Goal: Transaction & Acquisition: Purchase product/service

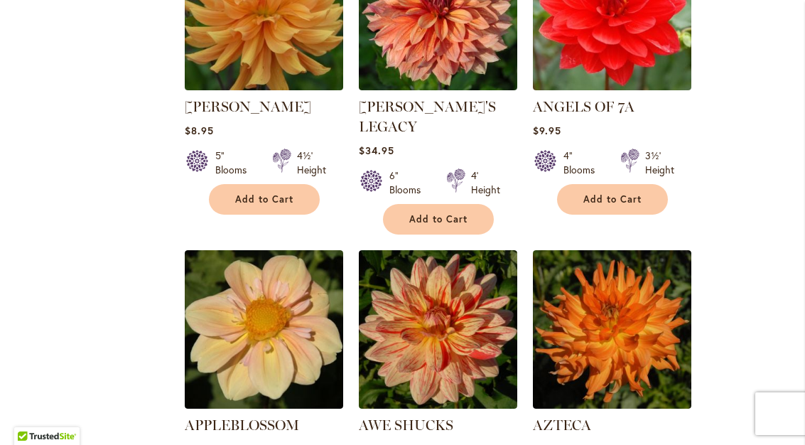
scroll to position [1273, 0]
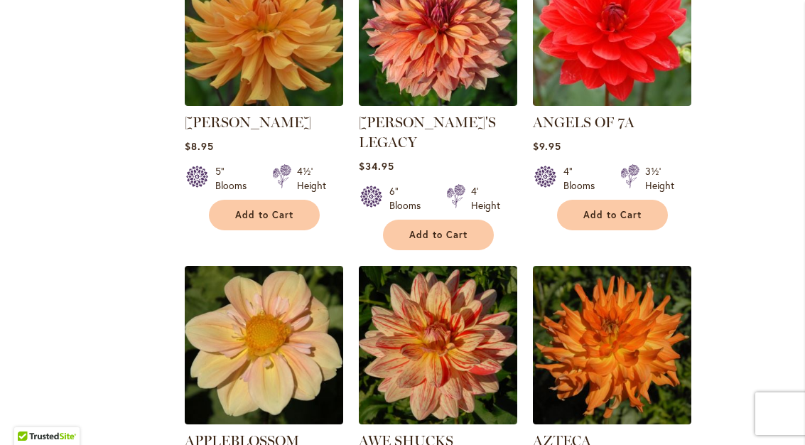
select select "**"
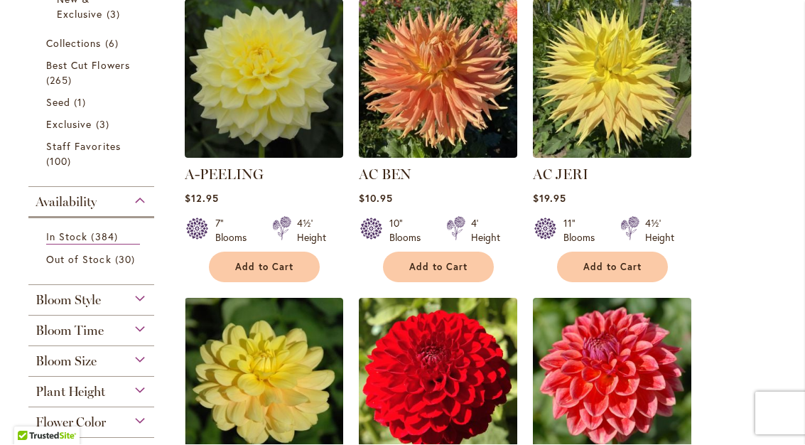
scroll to position [326, 0]
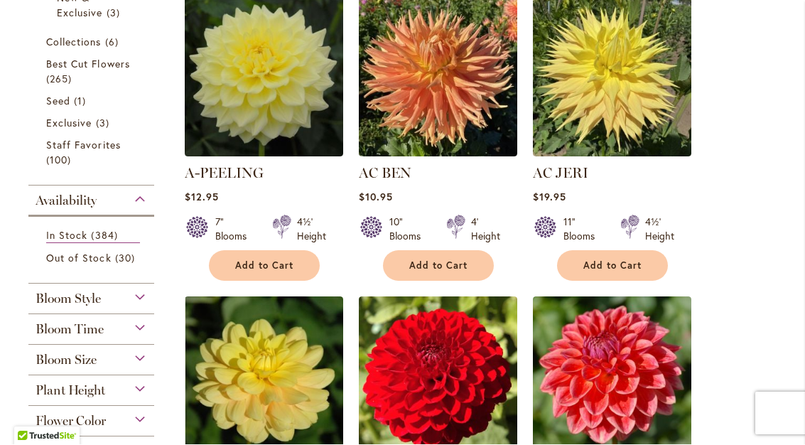
click at [104, 65] on span "Best Cut Flowers" at bounding box center [88, 65] width 84 height 14
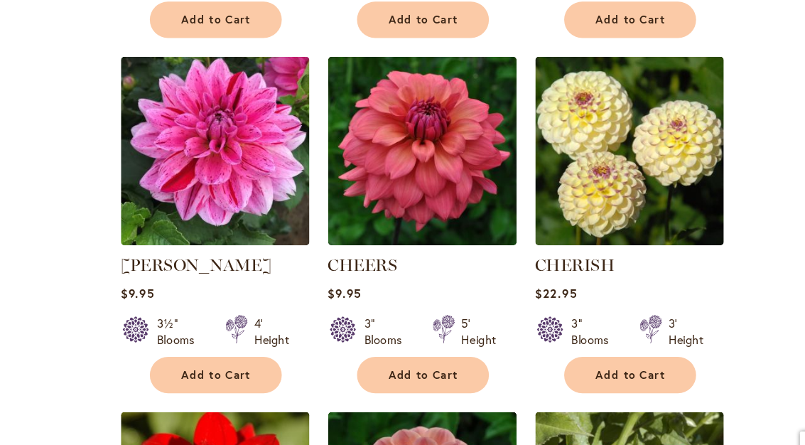
scroll to position [4171, 0]
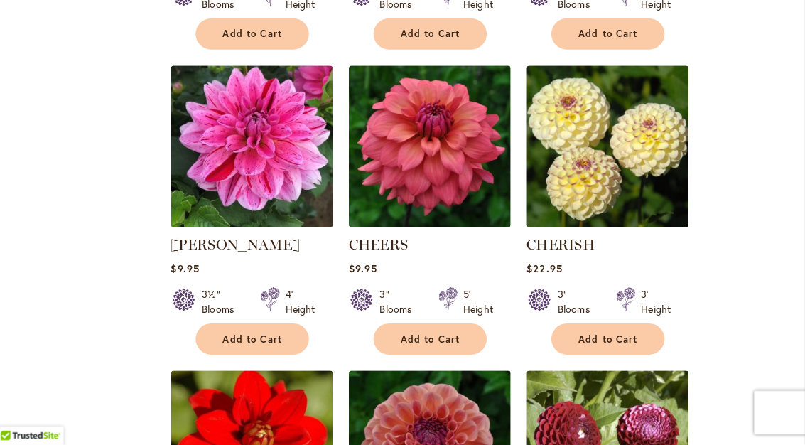
click at [397, 119] on img at bounding box center [438, 153] width 158 height 158
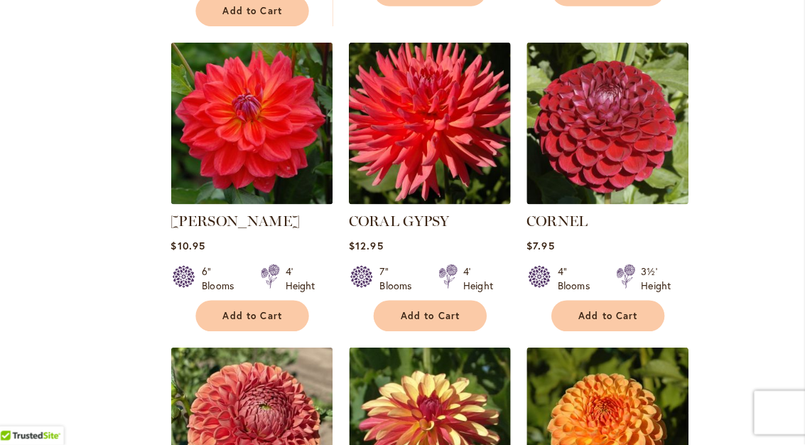
scroll to position [5128, 0]
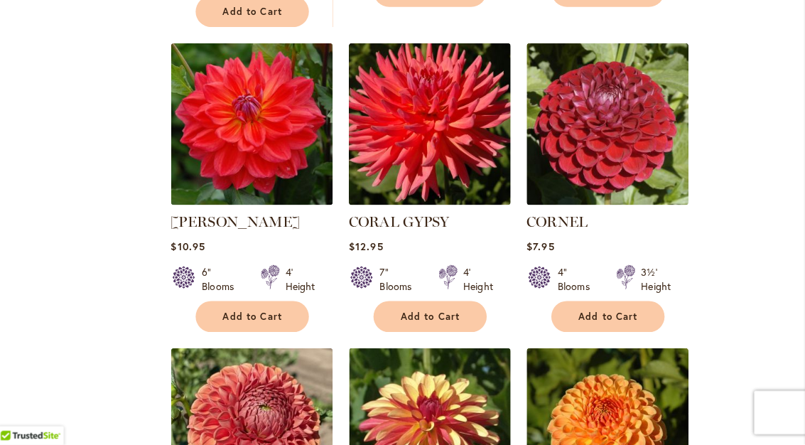
click at [593, 313] on span "Add to Cart" at bounding box center [612, 319] width 58 height 12
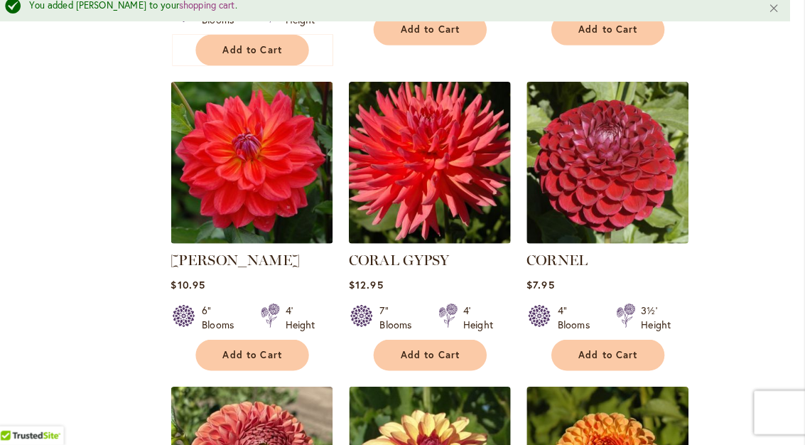
click at [607, 163] on img at bounding box center [612, 169] width 158 height 158
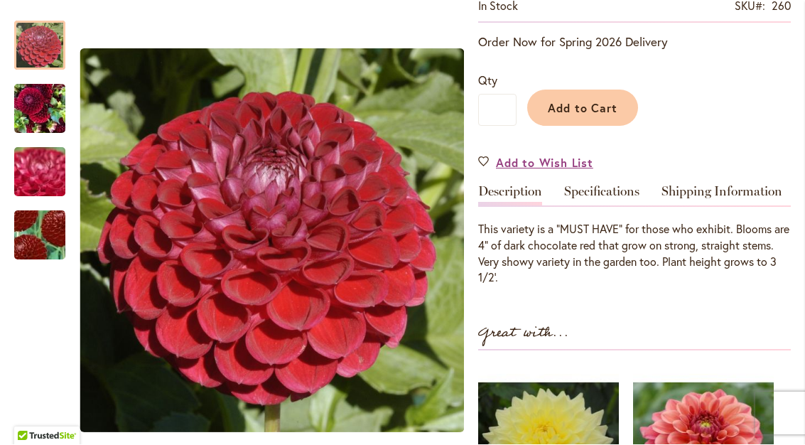
scroll to position [294, 0]
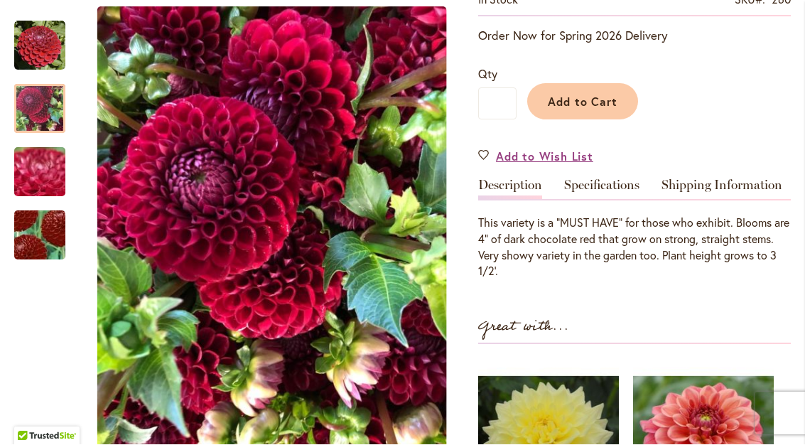
click at [33, 95] on div at bounding box center [39, 109] width 51 height 49
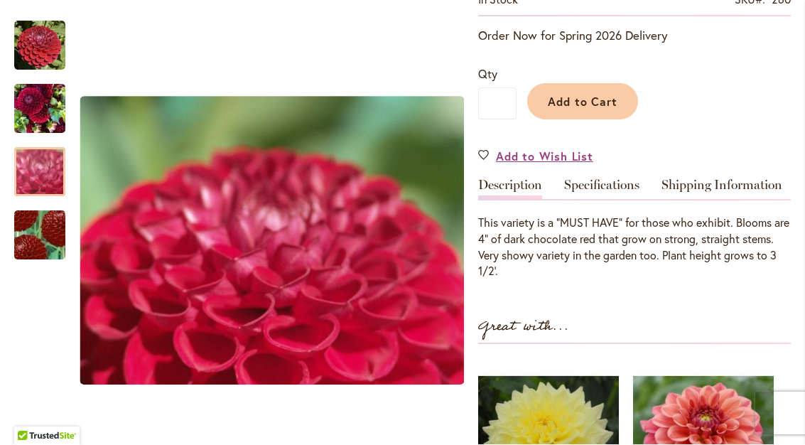
click at [29, 156] on div at bounding box center [39, 172] width 51 height 49
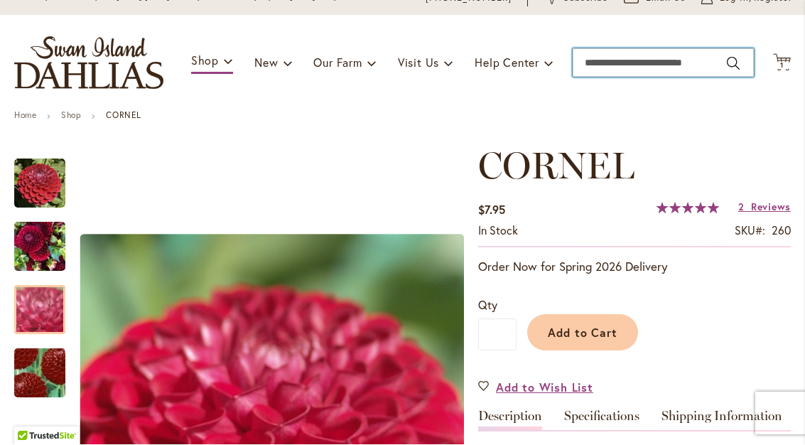
scroll to position [60, 0]
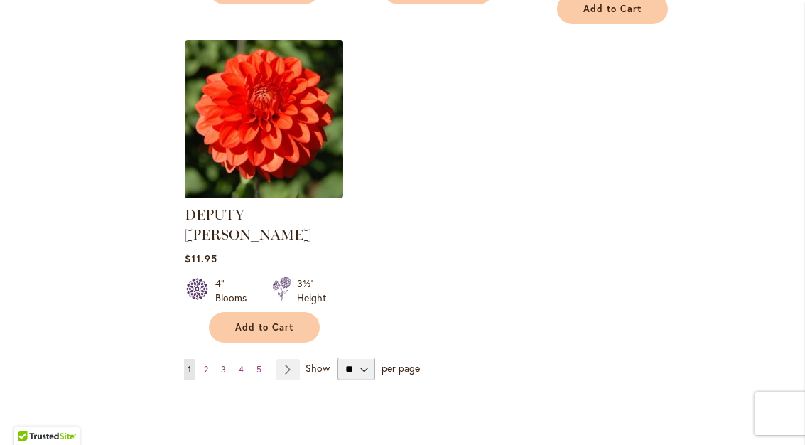
scroll to position [6666, 0]
click at [209, 359] on link "Page 2" at bounding box center [205, 369] width 11 height 21
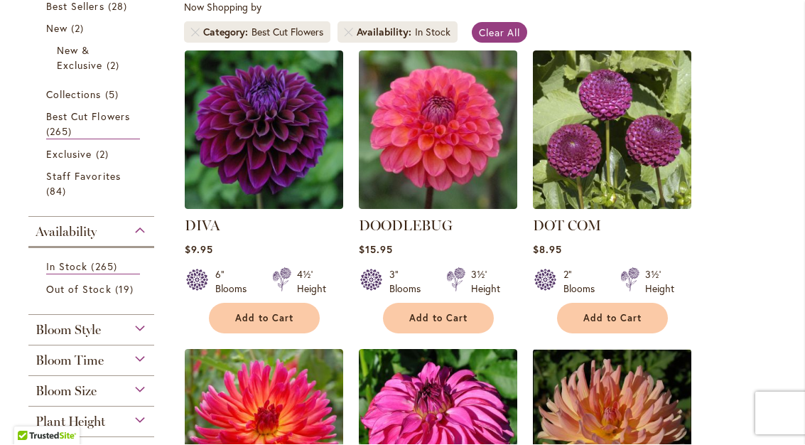
scroll to position [274, 0]
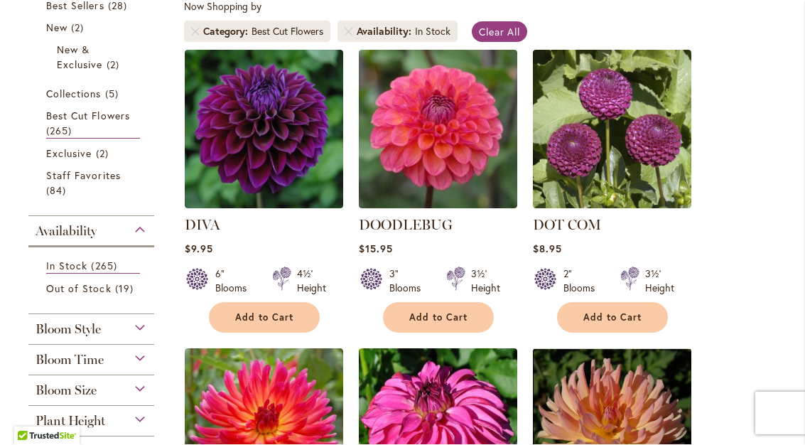
click at [624, 146] on img at bounding box center [612, 129] width 158 height 158
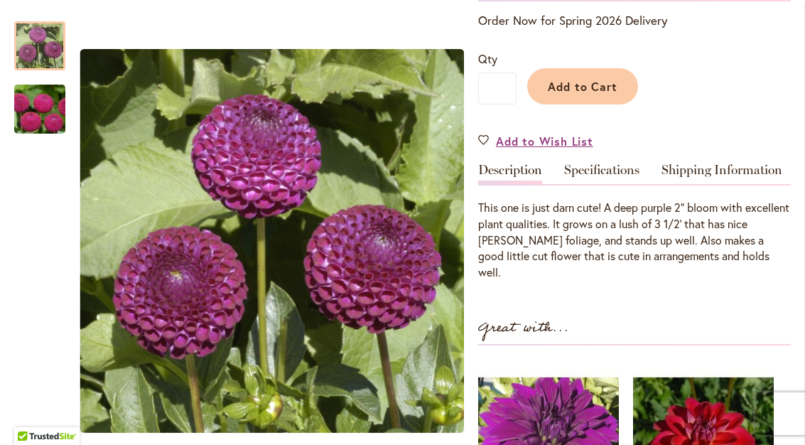
scroll to position [320, 0]
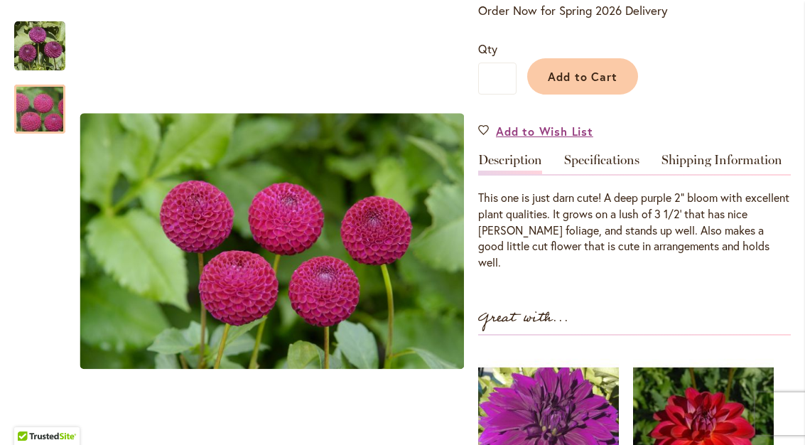
click at [32, 108] on img "DOT COM" at bounding box center [40, 109] width 102 height 68
click at [575, 71] on span "Add to Cart" at bounding box center [583, 76] width 70 height 15
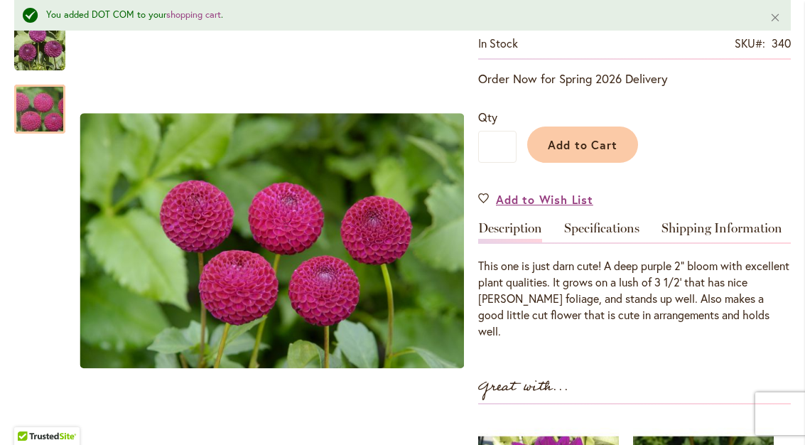
scroll to position [285, 0]
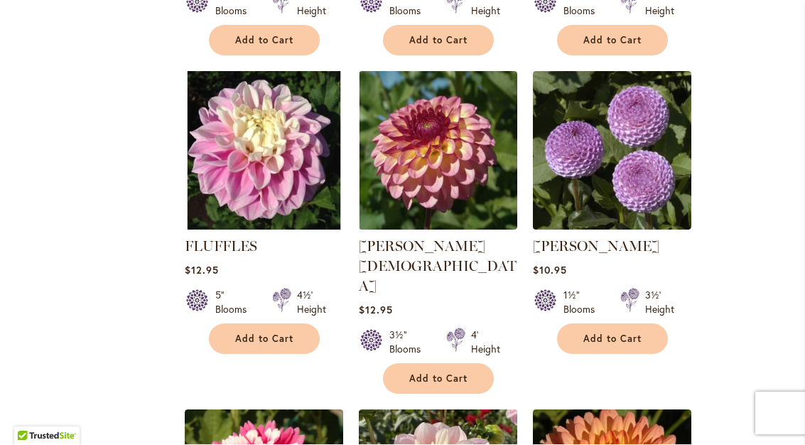
scroll to position [2120, 0]
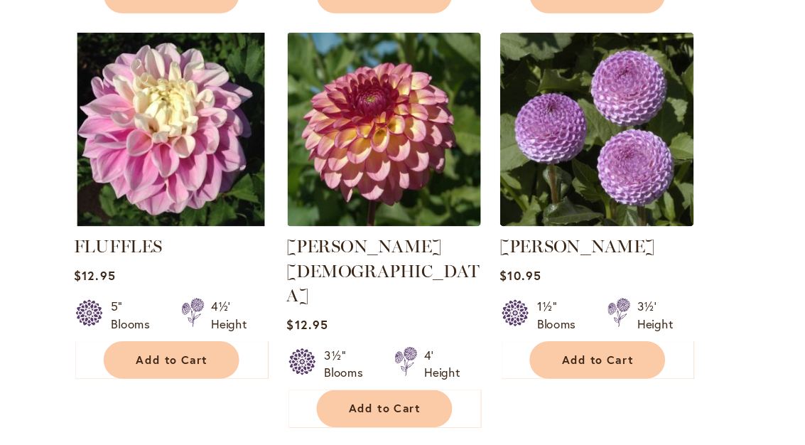
click at [583, 306] on span "Add to Cart" at bounding box center [612, 312] width 58 height 12
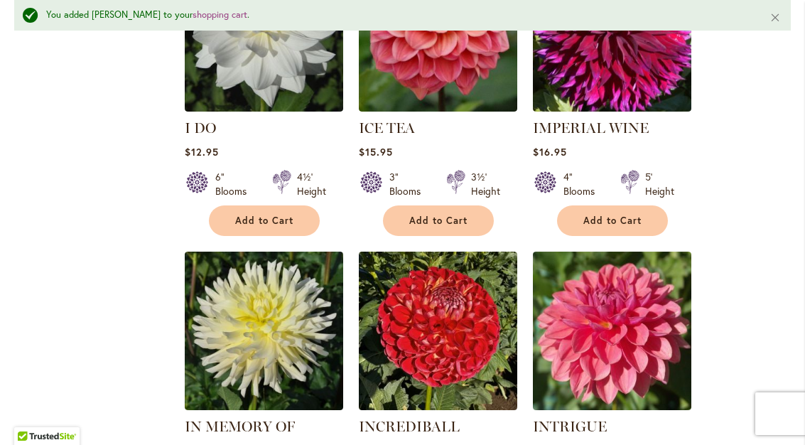
scroll to position [6349, 0]
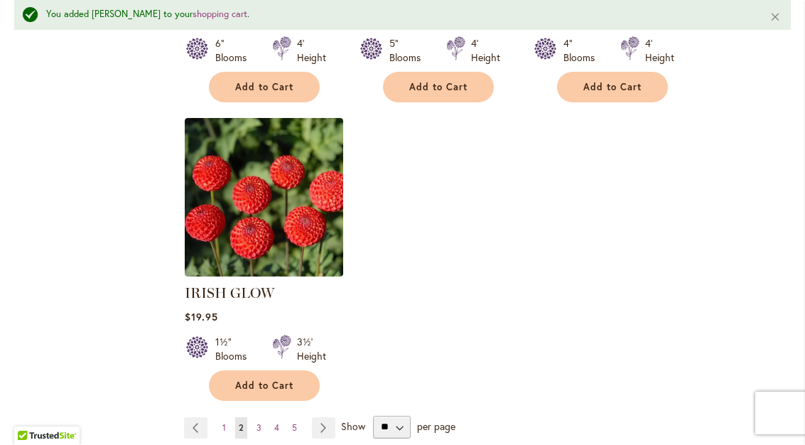
scroll to position [6778, 0]
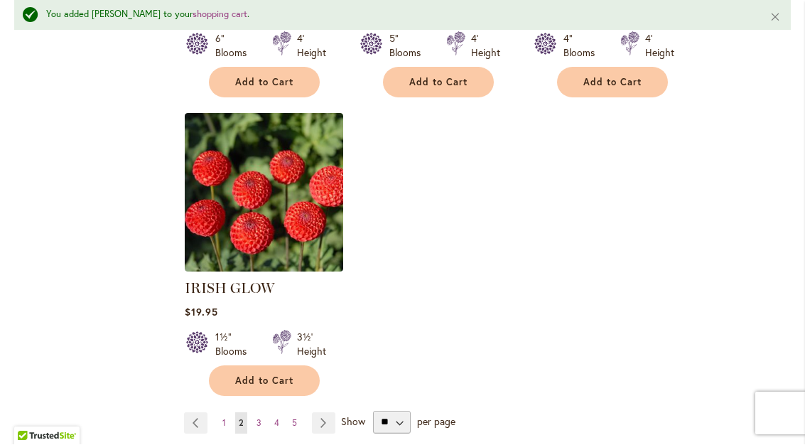
click at [263, 413] on link "Page 3" at bounding box center [259, 423] width 12 height 21
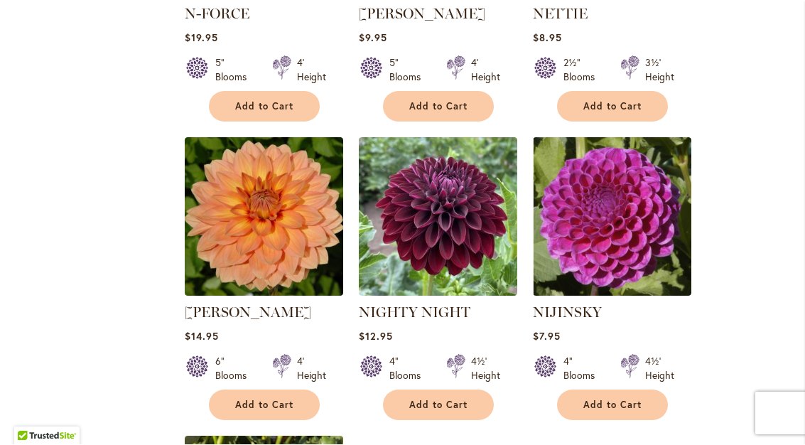
scroll to position [6354, 0]
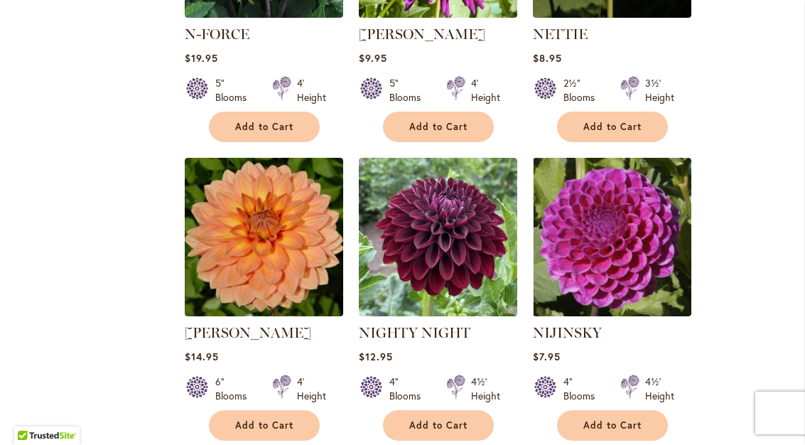
click at [445, 158] on img at bounding box center [438, 237] width 158 height 158
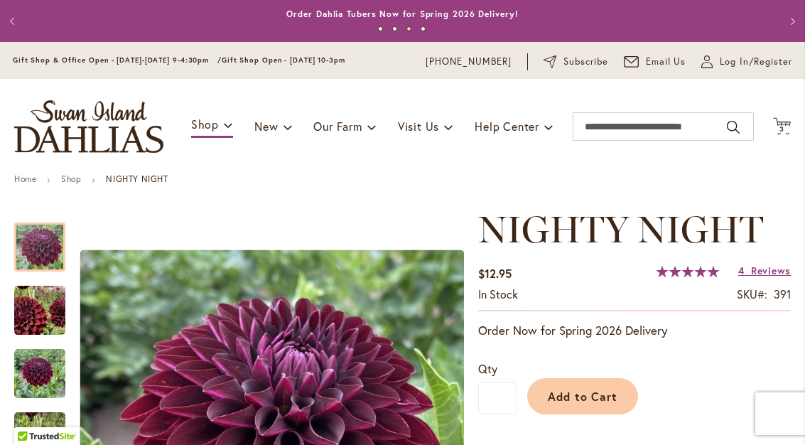
scroll to position [-1, 0]
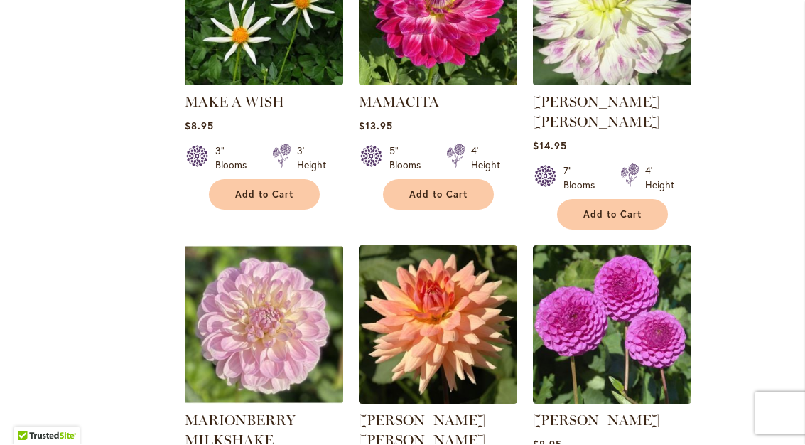
scroll to position [4099, 0]
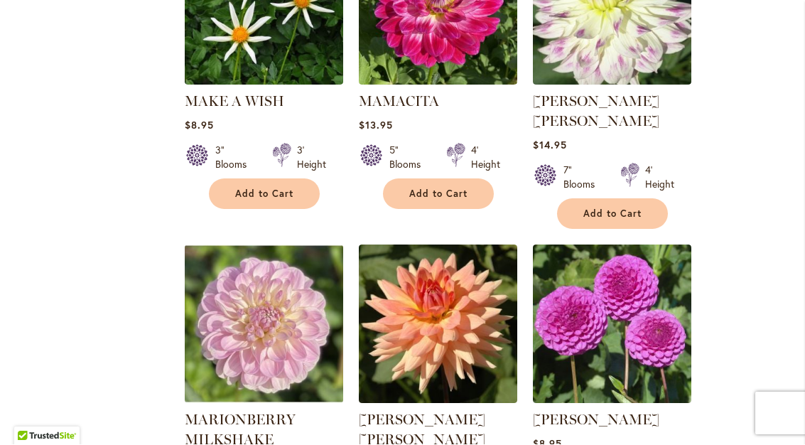
click at [606, 245] on img at bounding box center [612, 324] width 158 height 158
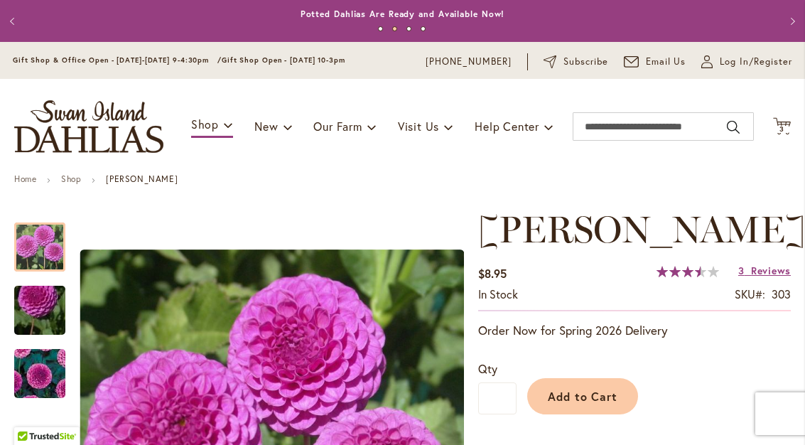
scroll to position [-3, 0]
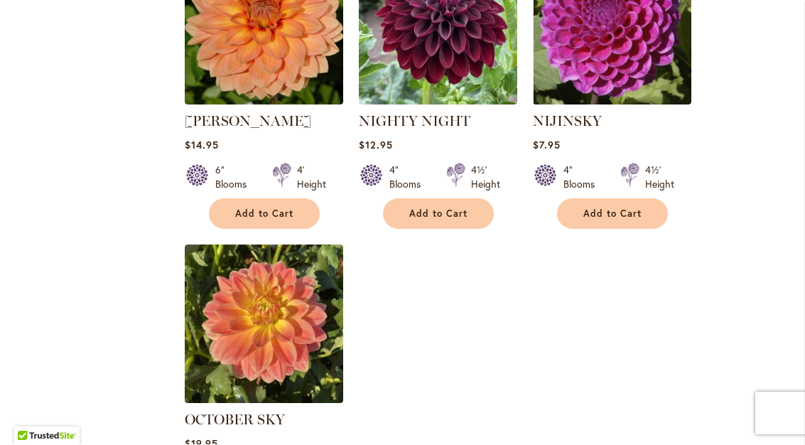
scroll to position [6570, 0]
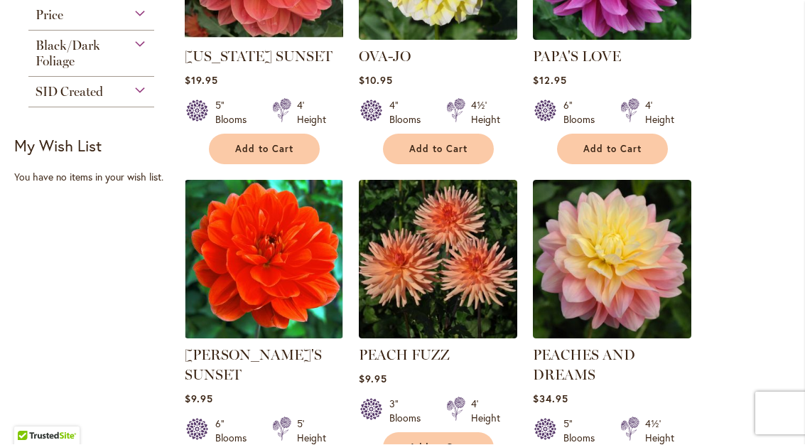
scroll to position [699, 0]
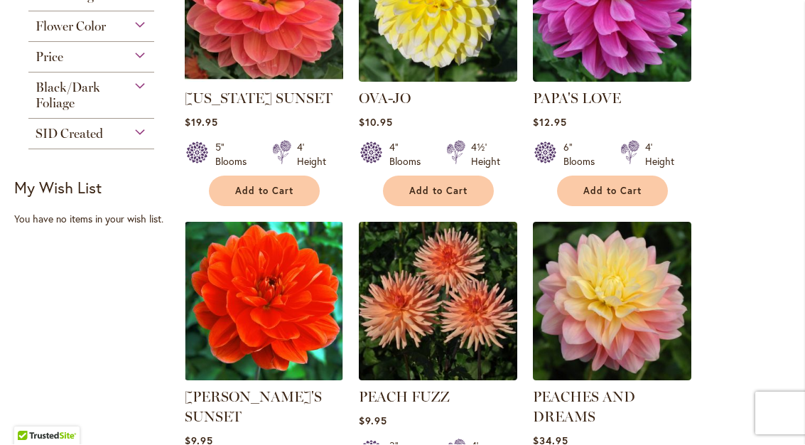
click at [452, 181] on button "Add to Cart" at bounding box center [438, 191] width 111 height 31
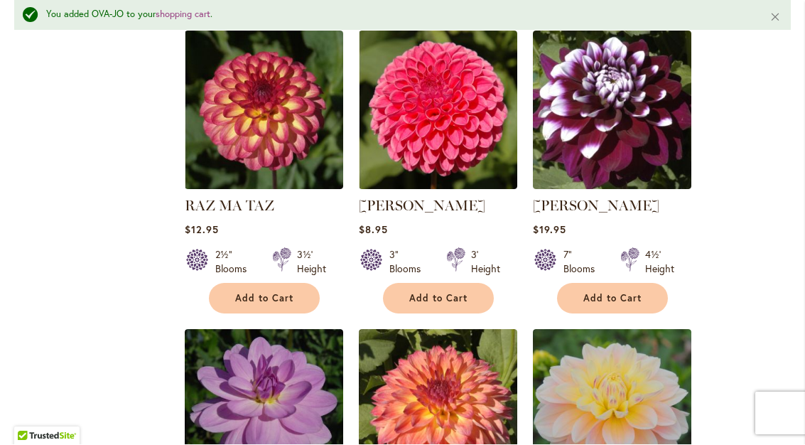
scroll to position [2790, 0]
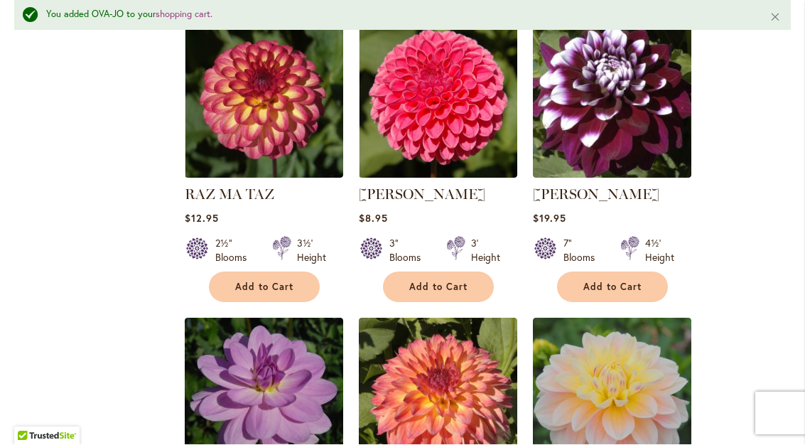
click at [441, 77] on img at bounding box center [438, 99] width 158 height 158
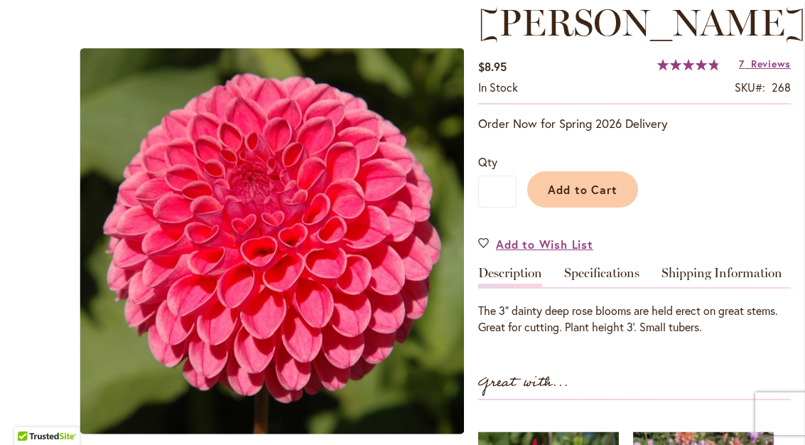
scroll to position [195, 0]
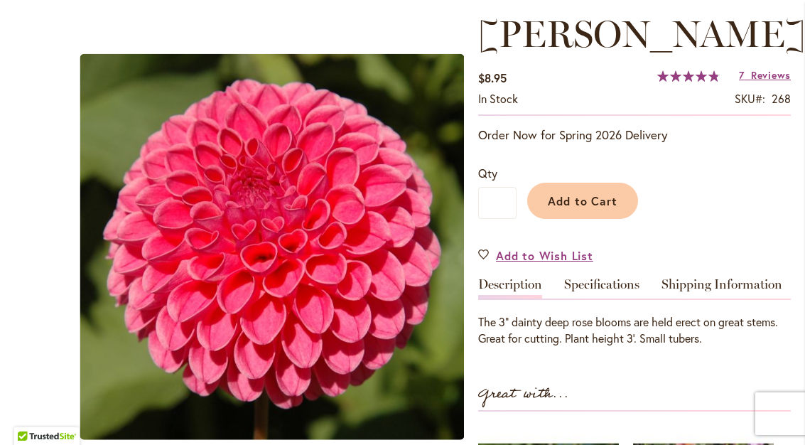
click at [581, 190] on button "Add to Cart" at bounding box center [582, 201] width 111 height 36
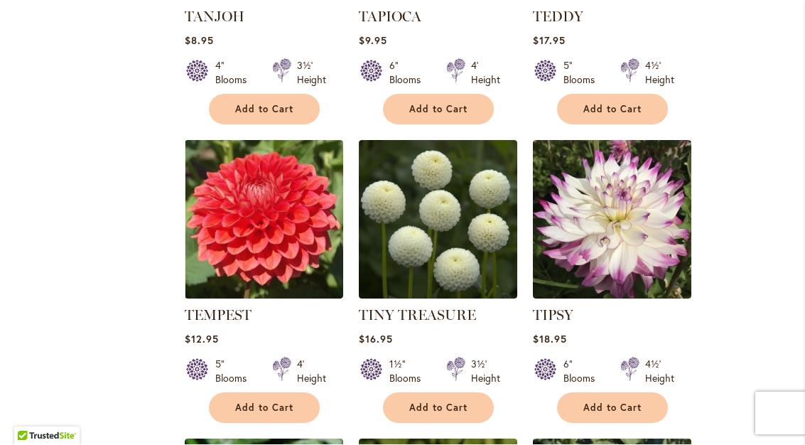
scroll to position [5338, 0]
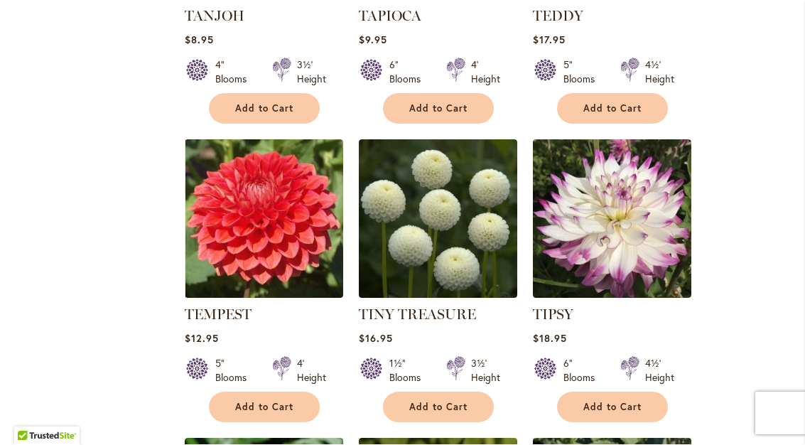
click at [275, 215] on img at bounding box center [264, 219] width 158 height 158
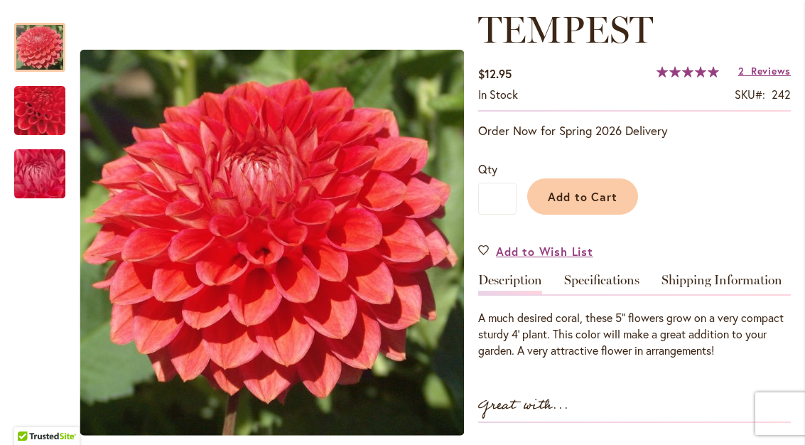
scroll to position [203, 0]
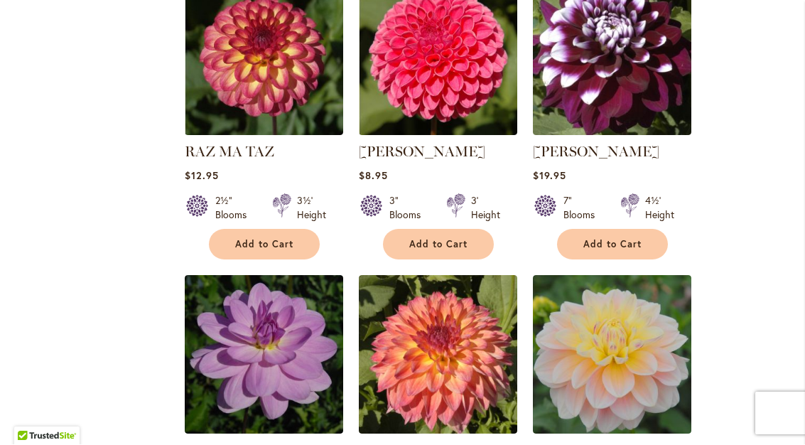
scroll to position [2793, 0]
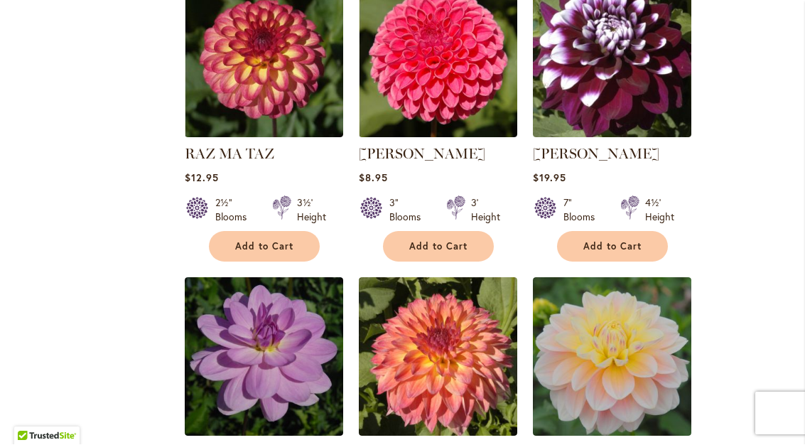
click at [473, 41] on img at bounding box center [438, 58] width 158 height 158
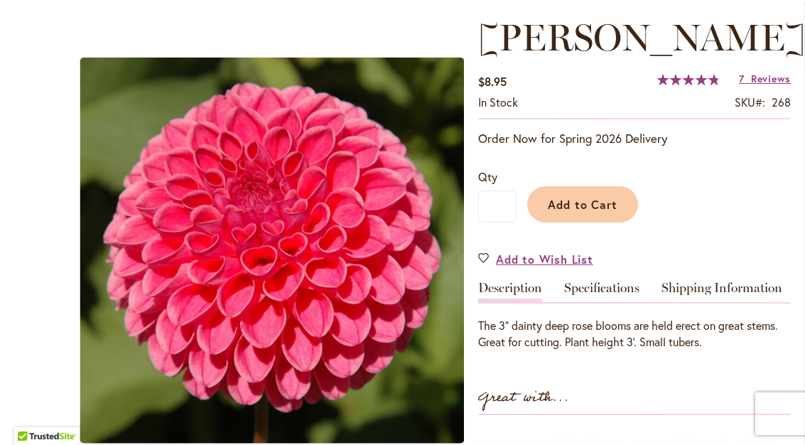
scroll to position [193, 0]
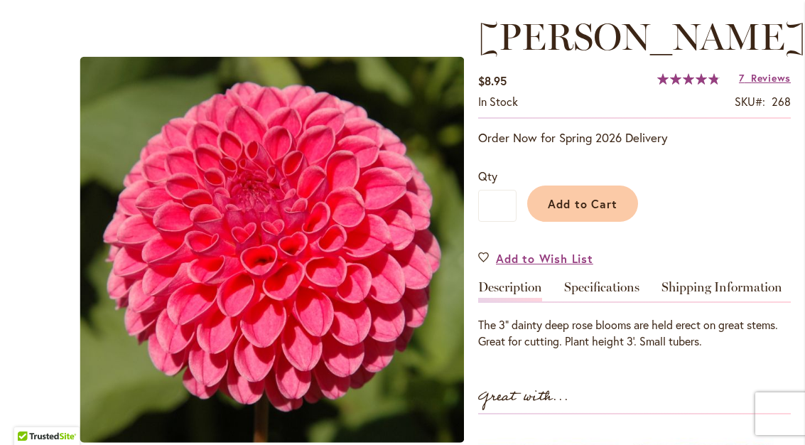
click at [580, 196] on span "Add to Cart" at bounding box center [583, 203] width 70 height 15
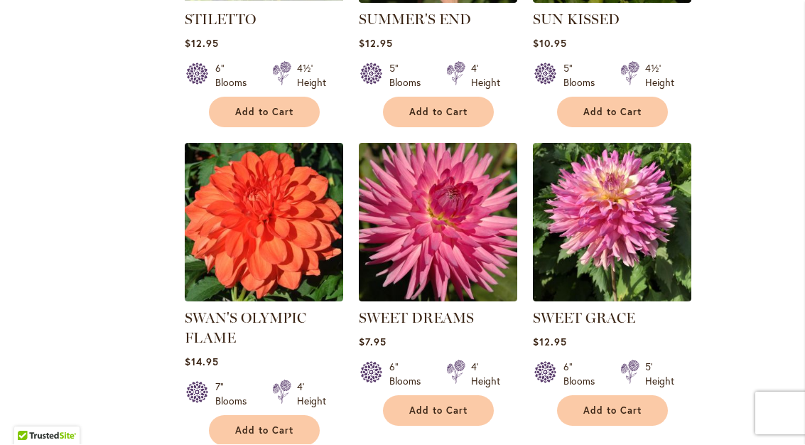
scroll to position [4432, 0]
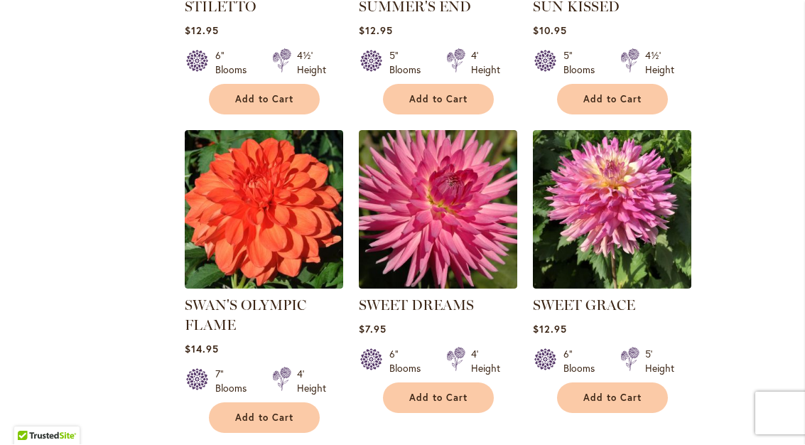
click at [465, 175] on img at bounding box center [438, 210] width 158 height 158
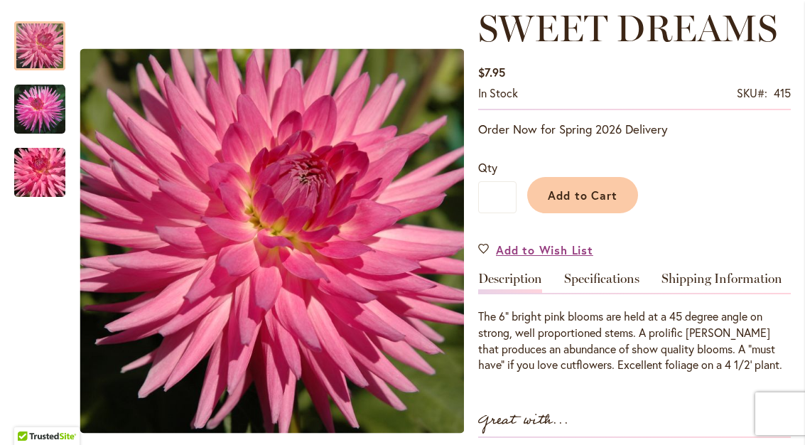
scroll to position [201, 0]
click at [585, 185] on button "Add to Cart" at bounding box center [582, 195] width 111 height 36
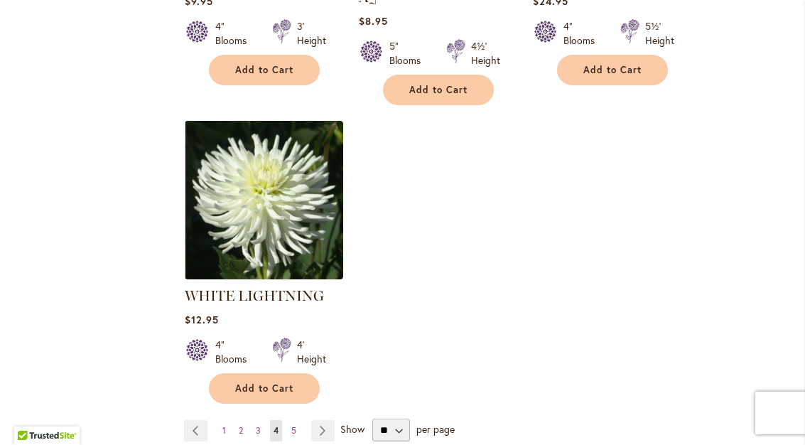
scroll to position [6571, 0]
click at [298, 420] on link "Page 5" at bounding box center [294, 430] width 12 height 21
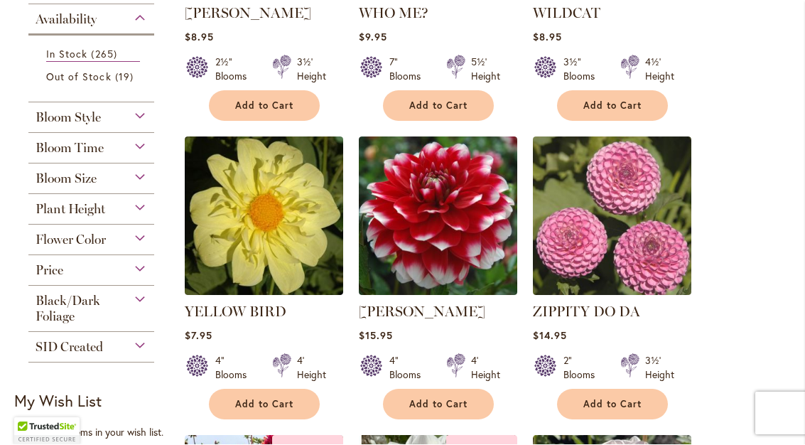
scroll to position [504, 0]
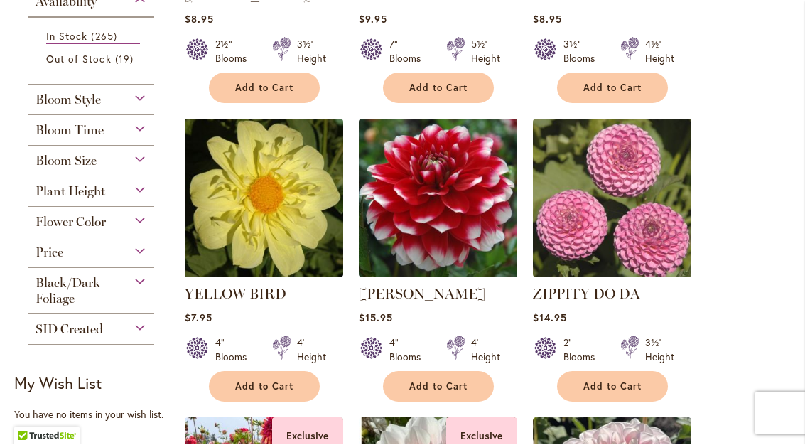
click at [629, 235] on img at bounding box center [612, 198] width 158 height 158
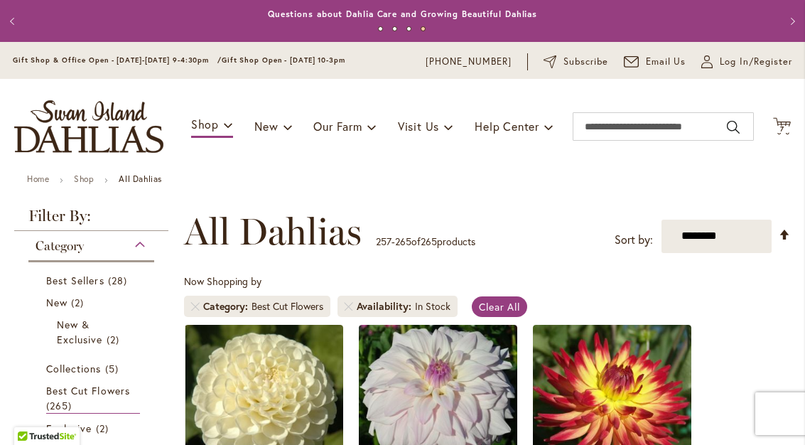
click at [789, 131] on icon "Cart .cls-1 { fill: #231f20; }" at bounding box center [782, 126] width 18 height 18
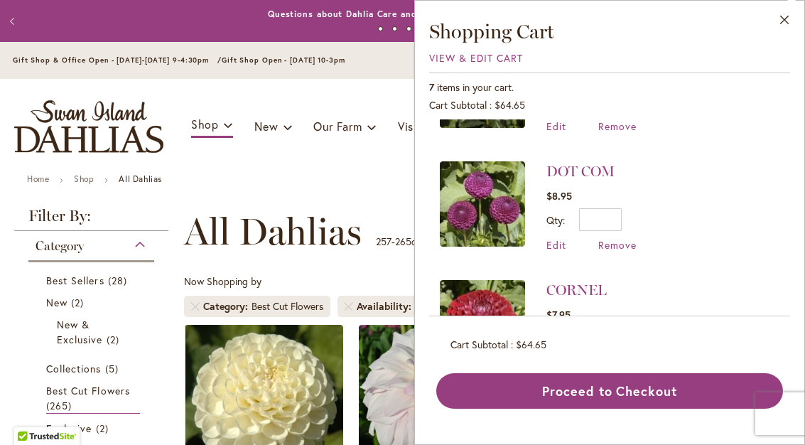
scroll to position [451, 0]
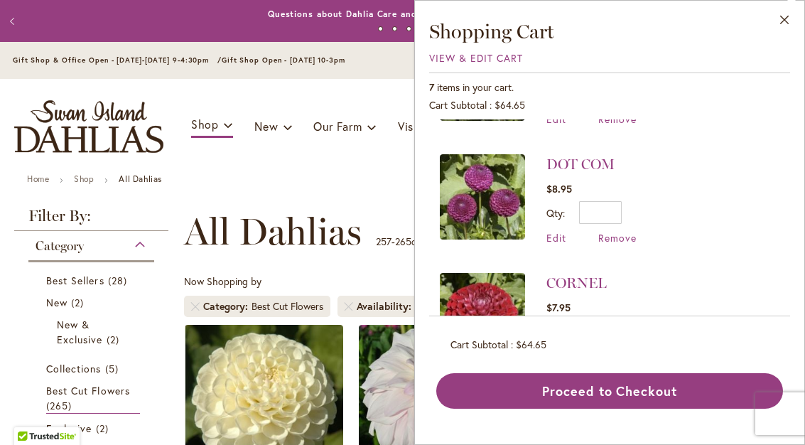
click at [619, 237] on span "Remove" at bounding box center [617, 238] width 38 height 14
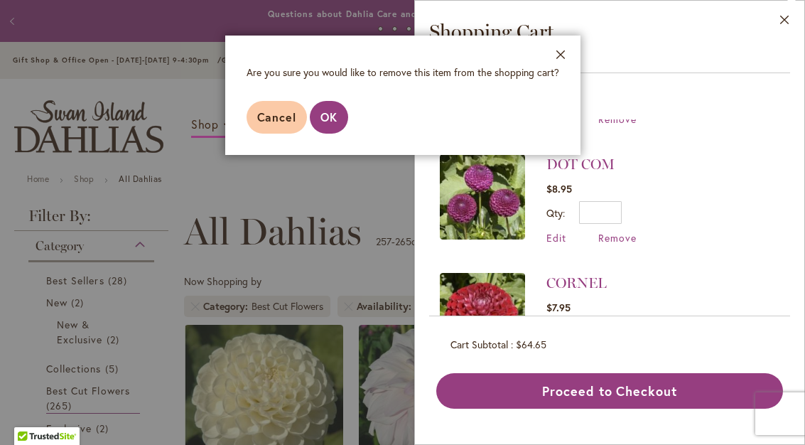
click at [333, 118] on span "OK" at bounding box center [328, 116] width 17 height 15
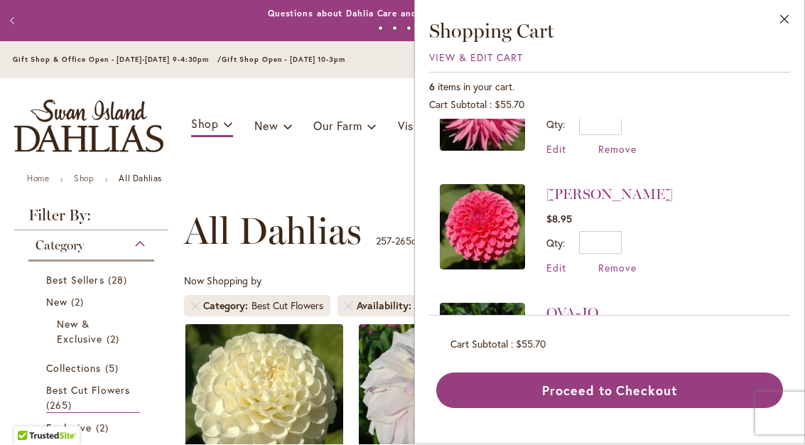
scroll to position [73, 0]
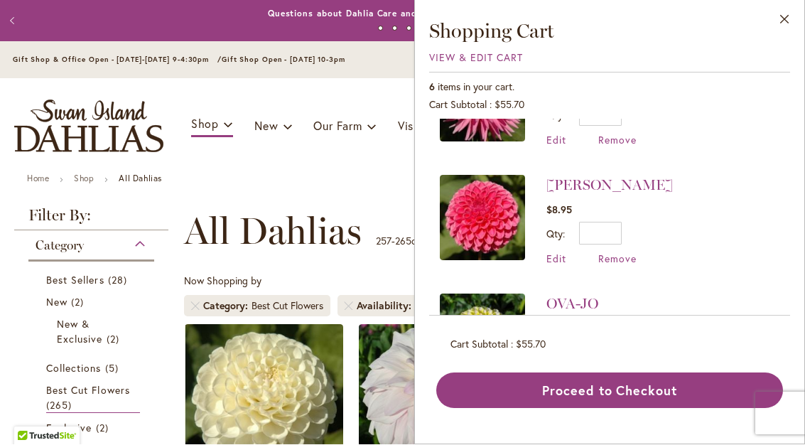
click at [557, 263] on span "Edit" at bounding box center [556, 259] width 20 height 14
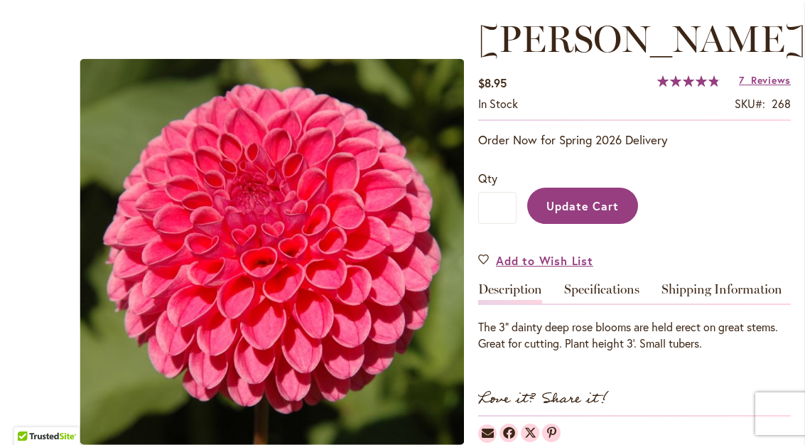
scroll to position [220, 0]
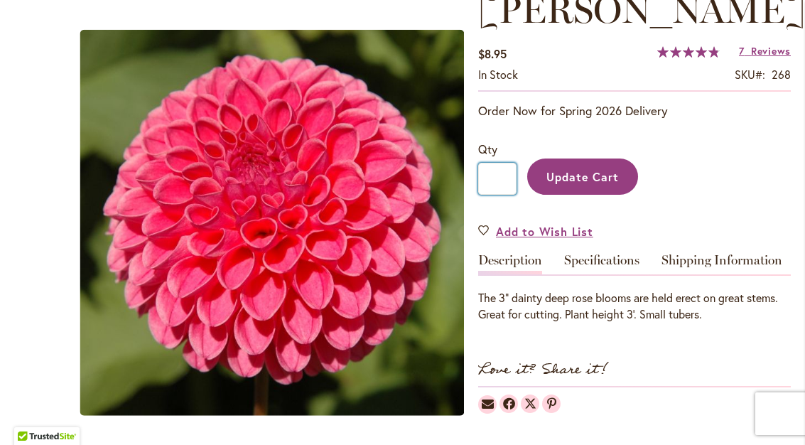
click at [510, 183] on input "*" at bounding box center [497, 179] width 38 height 32
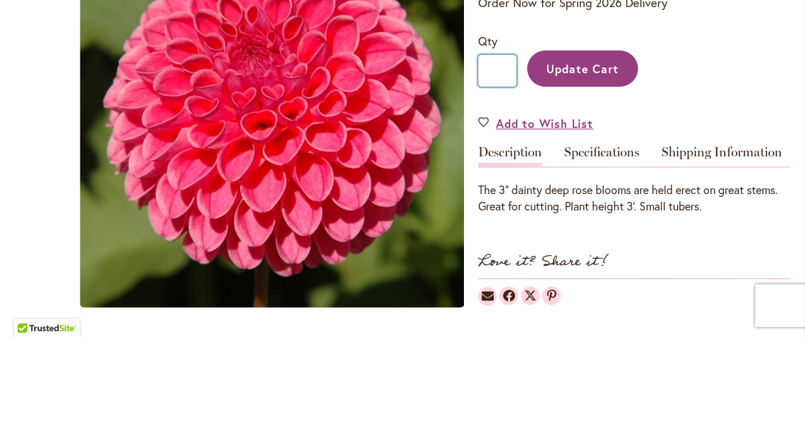
type input "*"
click at [578, 169] on span "Update Cart" at bounding box center [582, 176] width 73 height 15
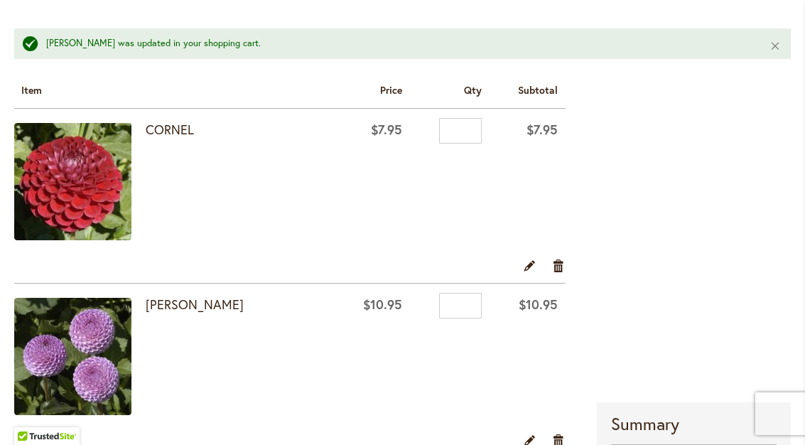
scroll to position [220, 0]
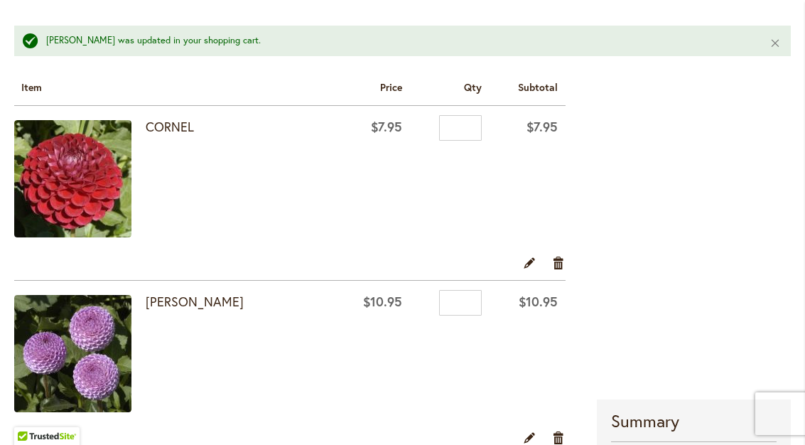
click at [38, 232] on img at bounding box center [72, 178] width 117 height 117
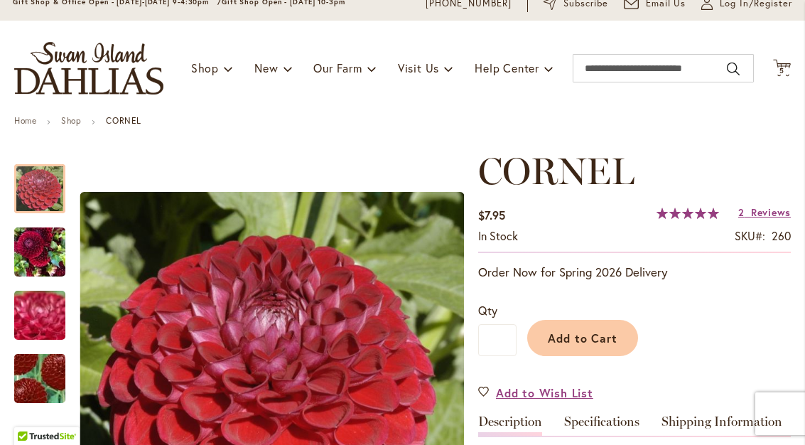
scroll to position [22, 0]
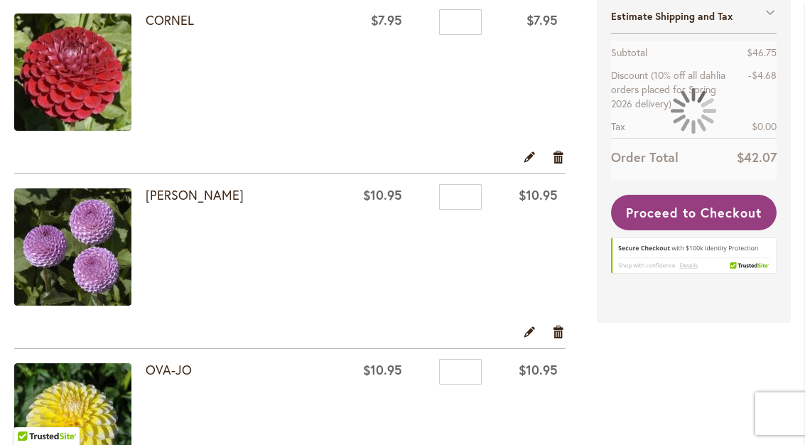
scroll to position [292, 0]
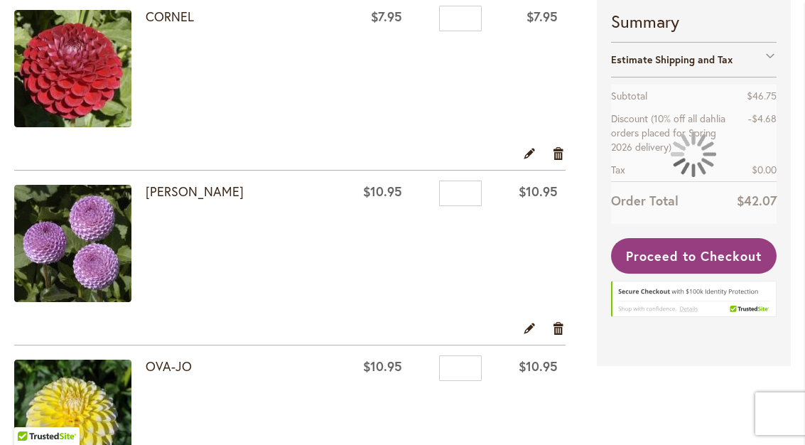
click at [171, 190] on link "[PERSON_NAME]" at bounding box center [195, 191] width 98 height 17
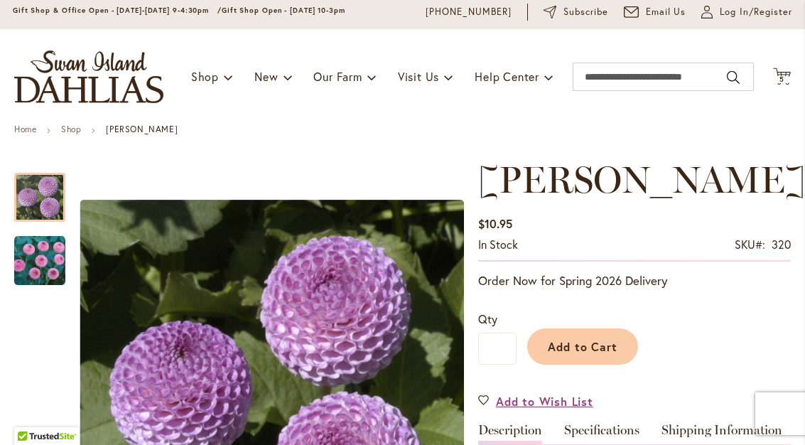
scroll to position [38, 0]
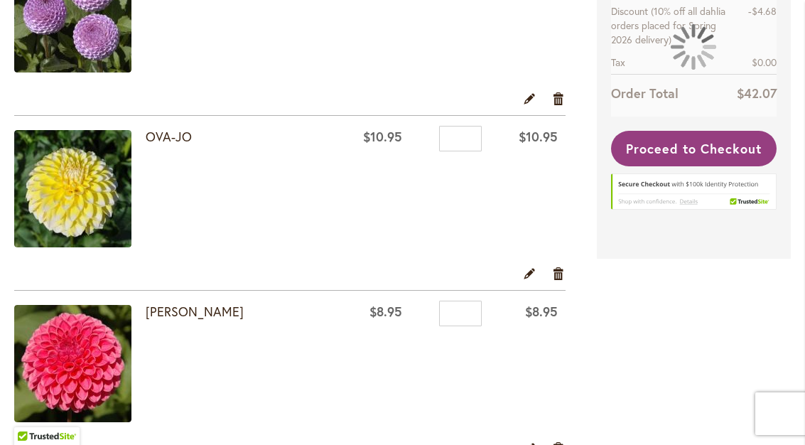
scroll to position [557, 0]
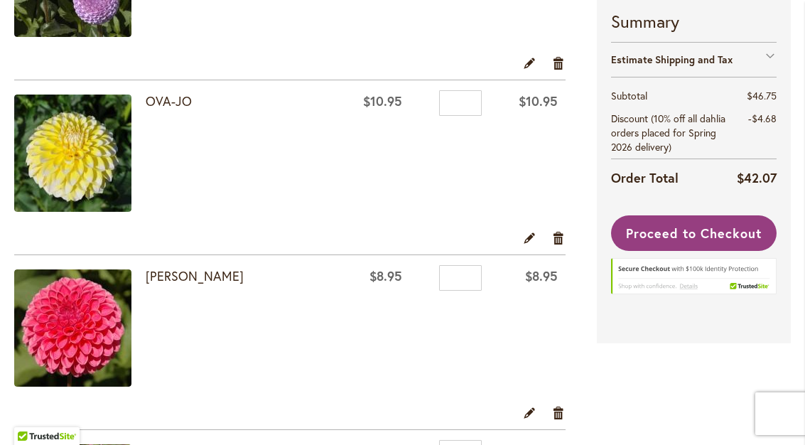
click at [95, 324] on img at bounding box center [72, 327] width 117 height 117
click at [190, 268] on link "[PERSON_NAME]" at bounding box center [195, 275] width 98 height 17
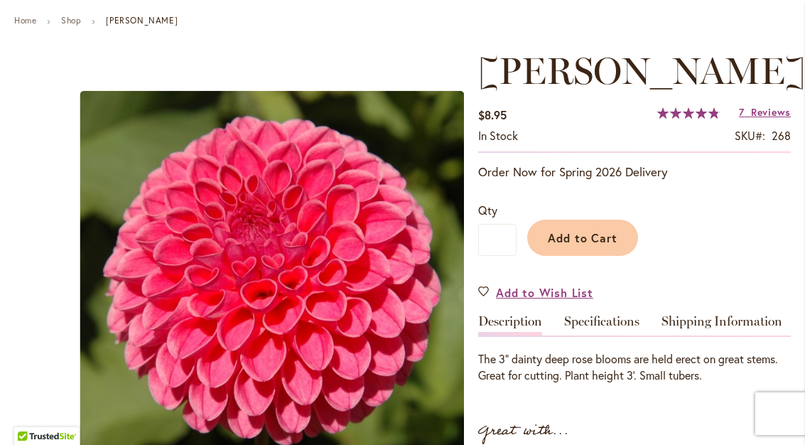
scroll to position [156, 0]
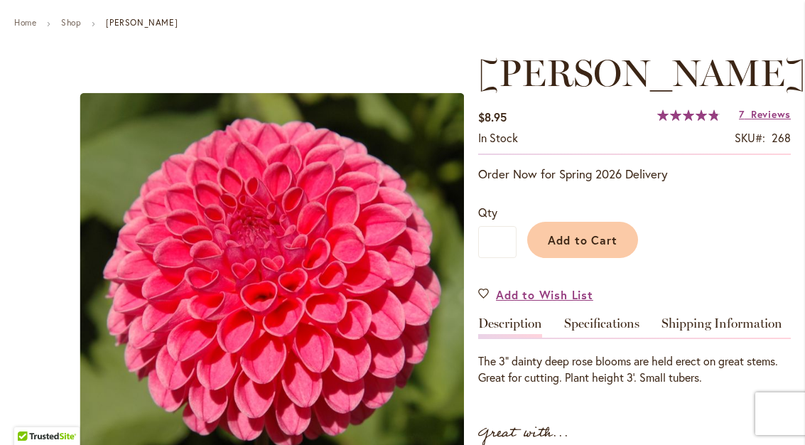
click at [773, 119] on span "Reviews" at bounding box center [771, 114] width 40 height 14
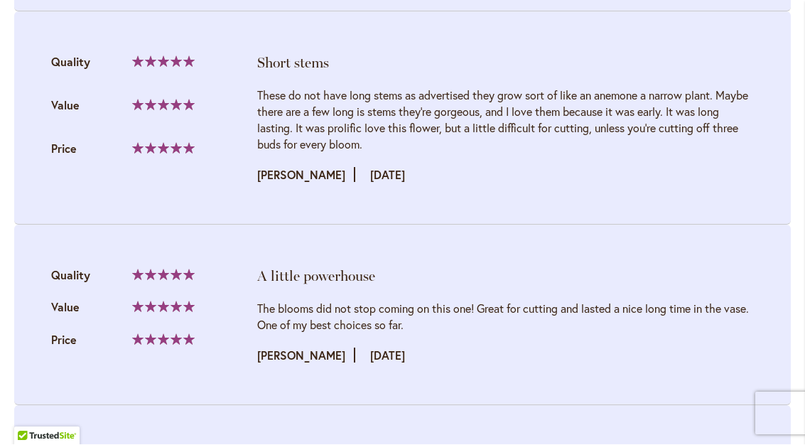
scroll to position [2211, 0]
click at [67, 236] on li "A little powerhouse Quality 100%" at bounding box center [402, 315] width 777 height 180
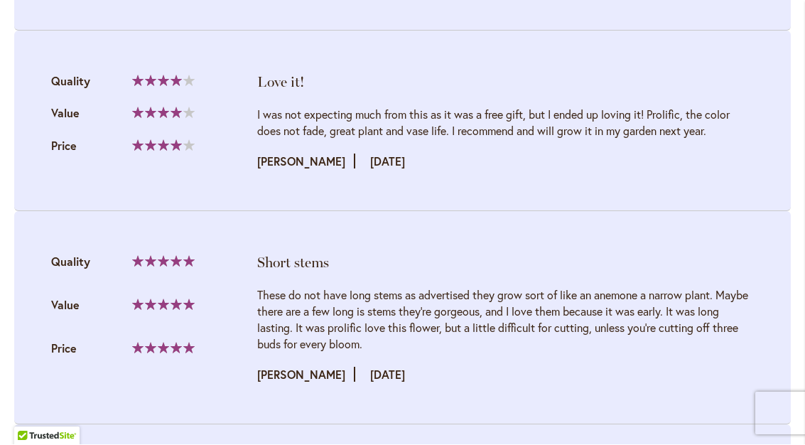
scroll to position [1975, 0]
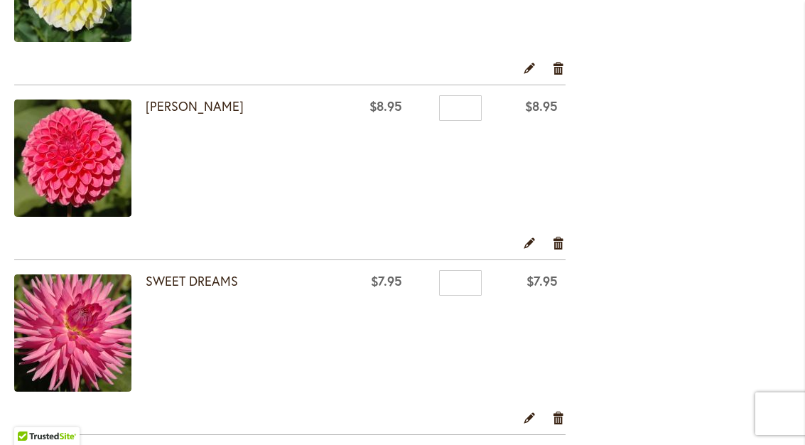
scroll to position [728, 0]
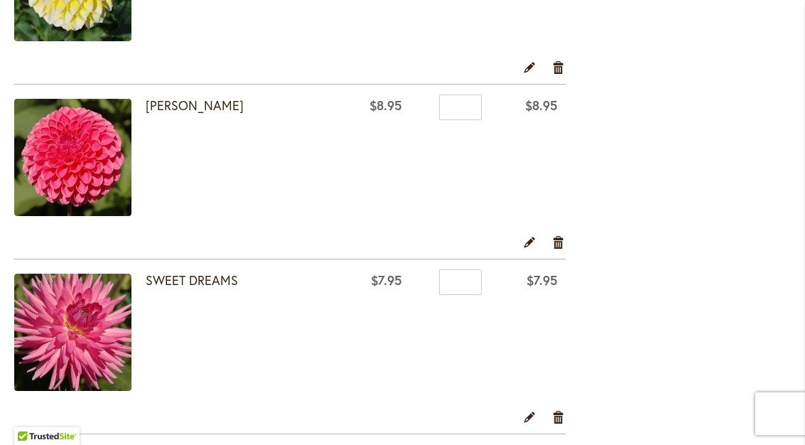
click at [83, 333] on img at bounding box center [72, 332] width 117 height 117
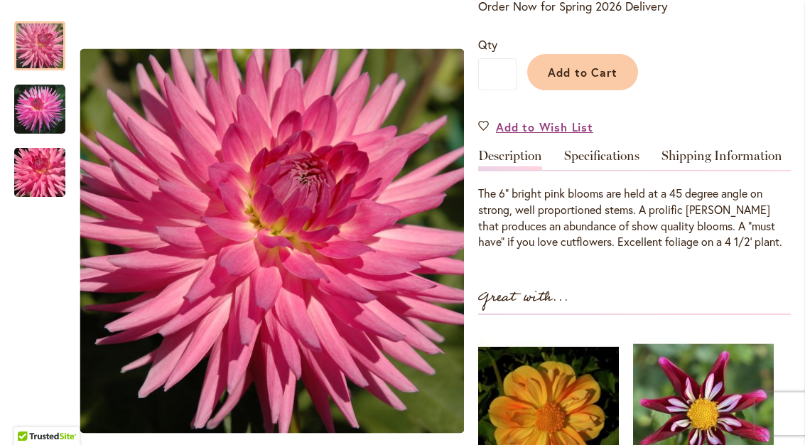
scroll to position [324, 0]
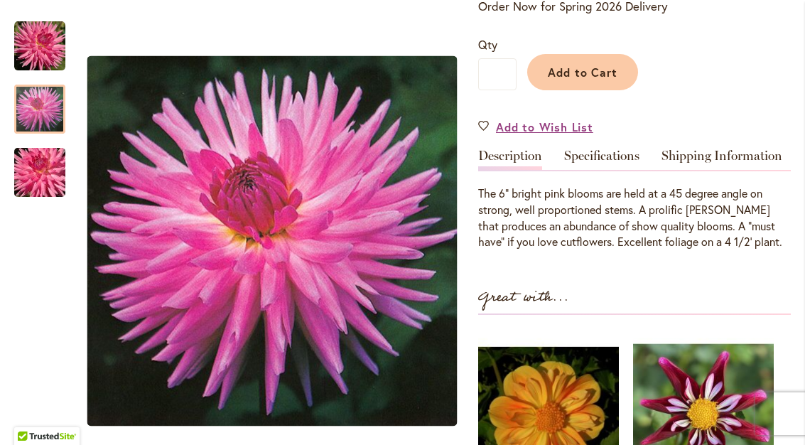
click at [28, 97] on div at bounding box center [39, 109] width 51 height 49
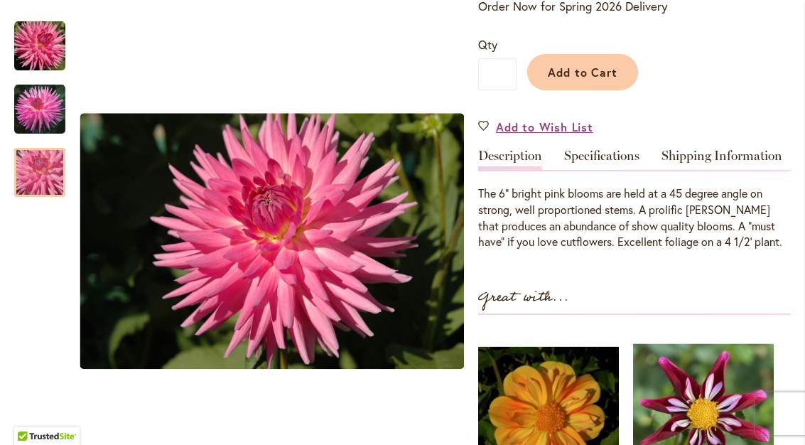
click at [52, 194] on img "SWEET DREAMS" at bounding box center [40, 173] width 102 height 68
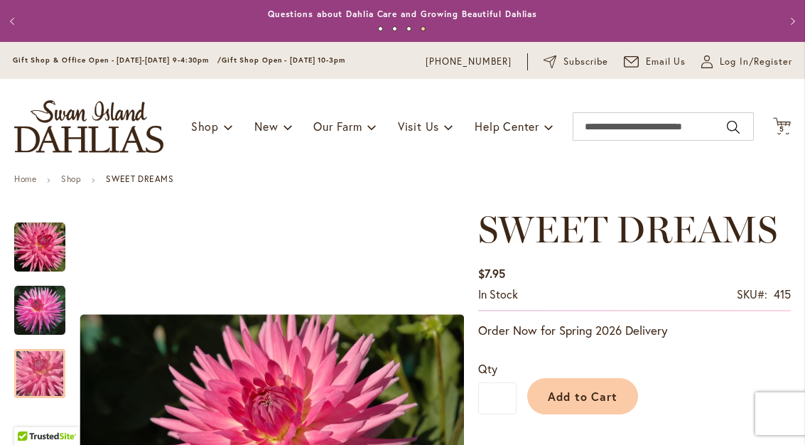
scroll to position [-1, 0]
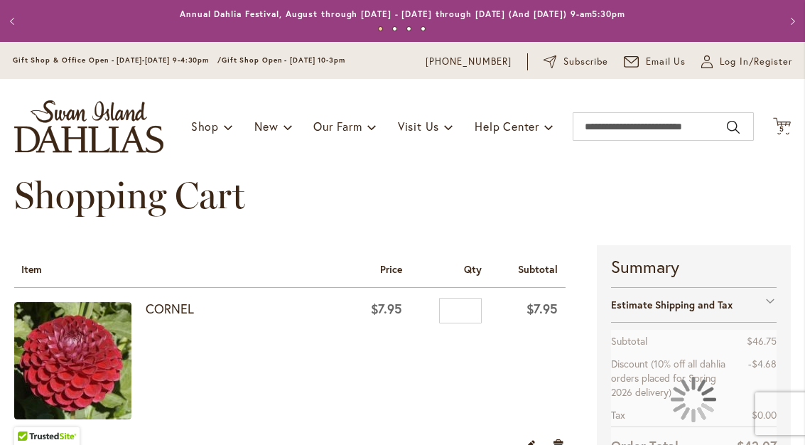
click at [650, 410] on div at bounding box center [694, 399] width 166 height 139
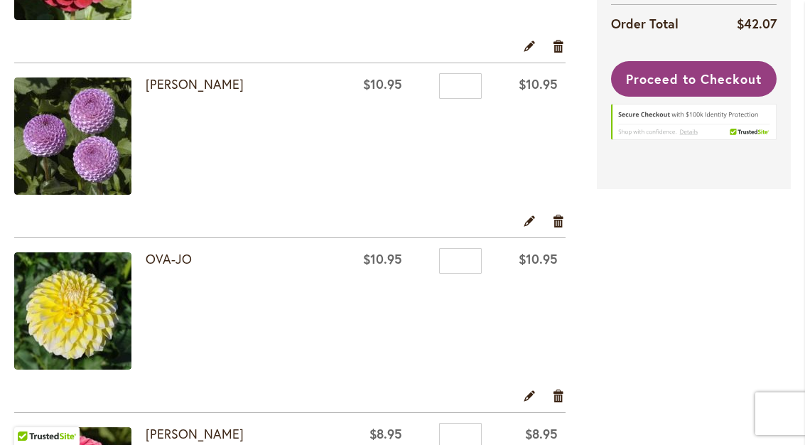
scroll to position [400, 0]
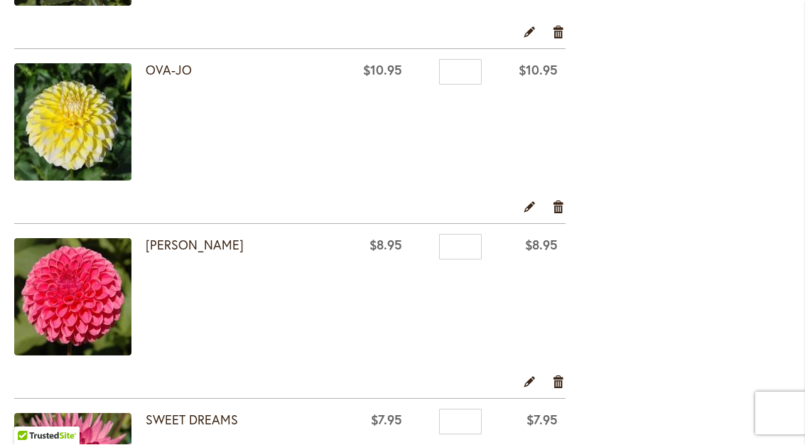
scroll to position [601, 0]
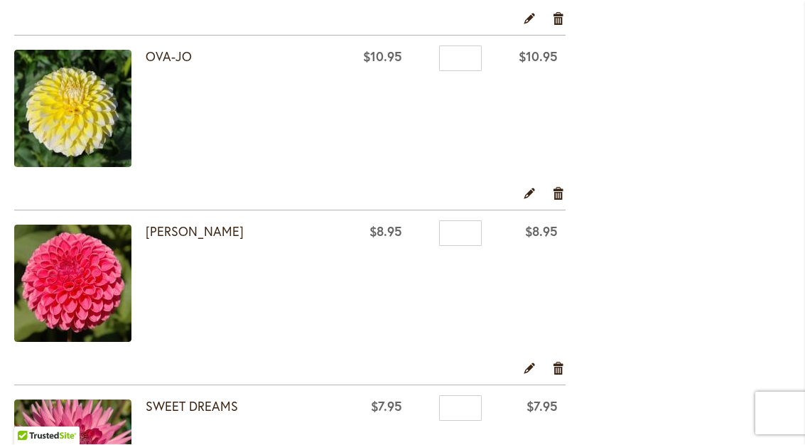
click at [560, 366] on link "Remove item" at bounding box center [559, 368] width 14 height 16
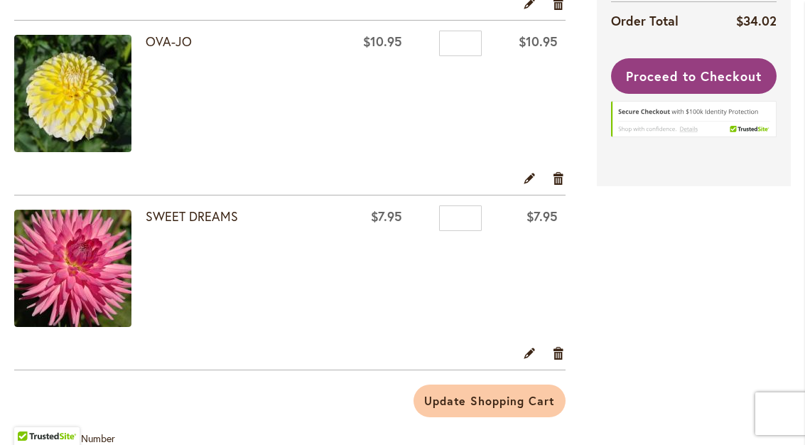
scroll to position [622, 0]
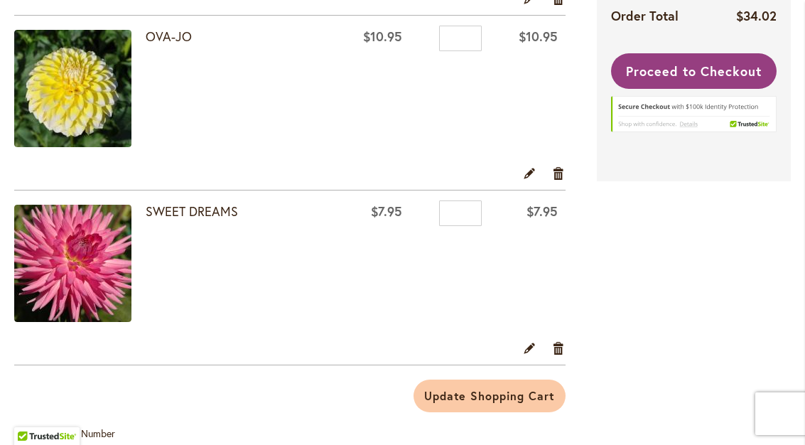
click at [561, 350] on link "Remove item" at bounding box center [559, 348] width 14 height 16
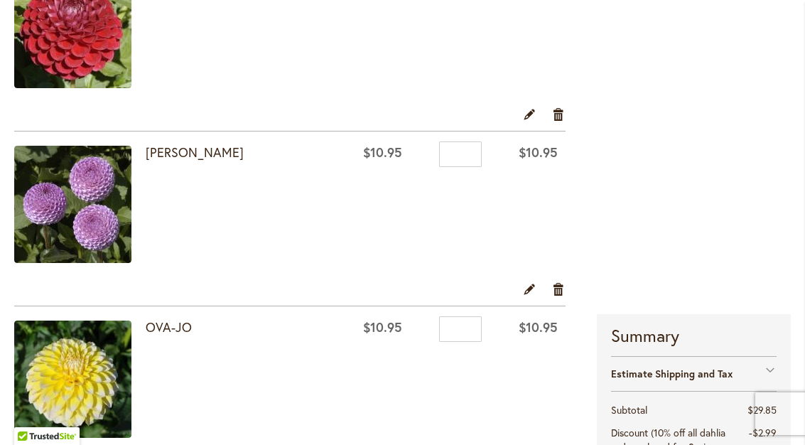
scroll to position [332, 0]
